Goal: Navigation & Orientation: Find specific page/section

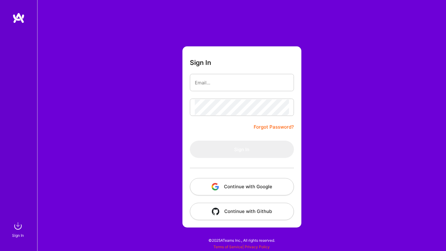
click at [215, 189] on img "button" at bounding box center [215, 186] width 7 height 7
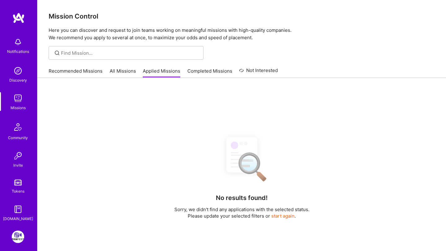
click at [86, 74] on link "Recommended Missions" at bounding box center [76, 73] width 54 height 10
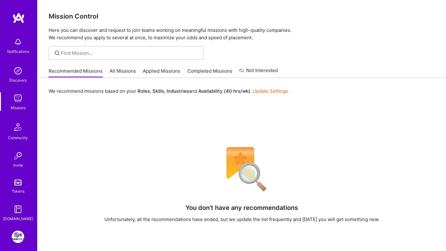
click at [115, 75] on link "All Missions" at bounding box center [123, 73] width 26 height 10
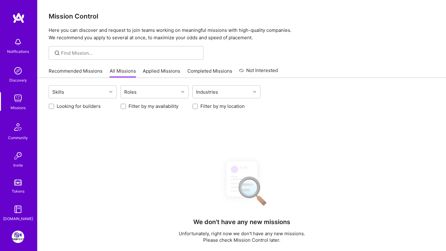
click at [151, 75] on link "Applied Missions" at bounding box center [161, 73] width 37 height 10
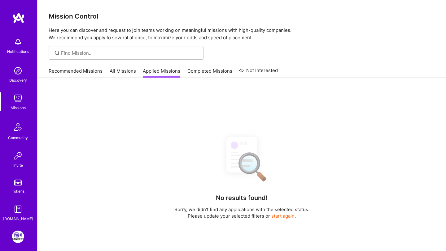
click at [211, 66] on div "Recommended Missions All Missions Applied Missions Completed Missions Not Inter…" at bounding box center [163, 70] width 229 height 13
click at [211, 72] on link "Completed Missions" at bounding box center [209, 73] width 45 height 10
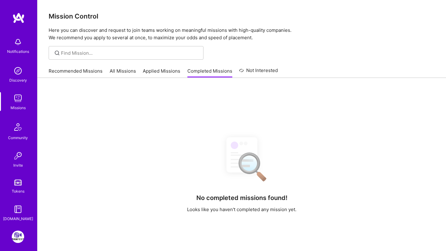
click at [63, 74] on link "Recommended Missions" at bounding box center [76, 73] width 54 height 10
